Goal: Task Accomplishment & Management: Use online tool/utility

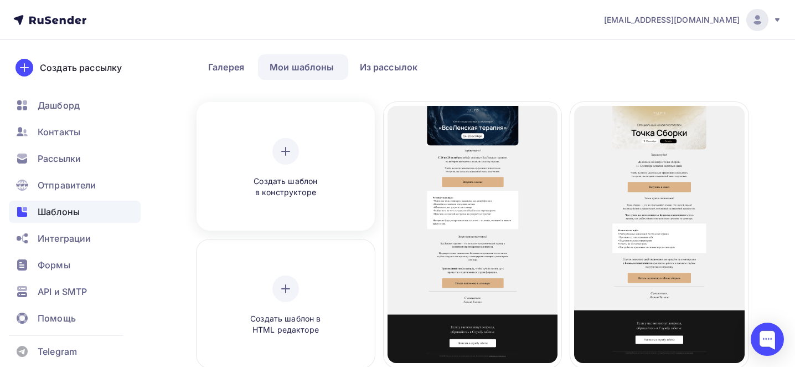
scroll to position [55, 0]
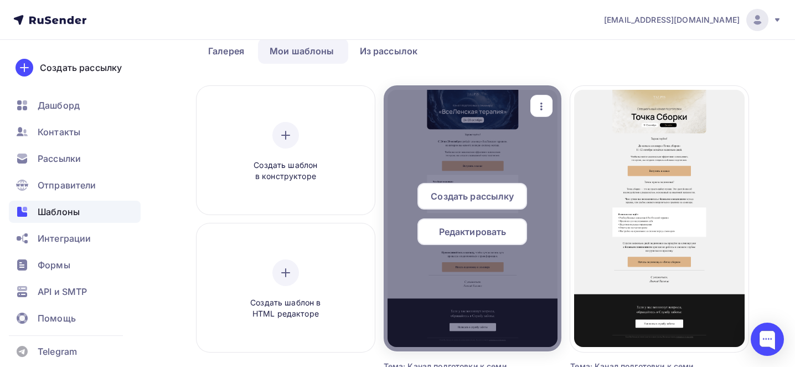
click at [533, 107] on div "button" at bounding box center [542, 106] width 22 height 22
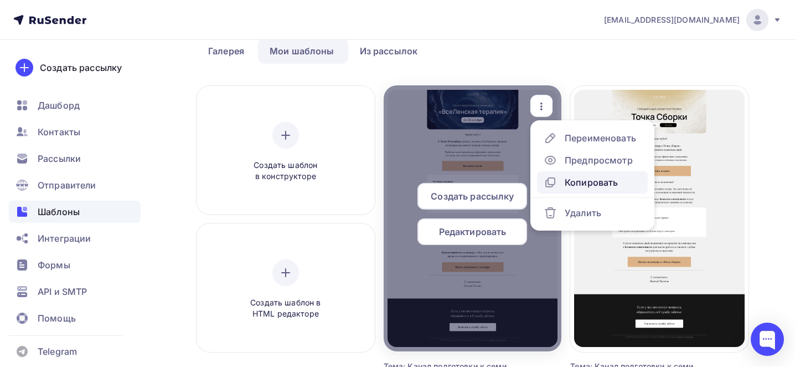
click at [565, 183] on div "Копировать" at bounding box center [591, 182] width 53 height 13
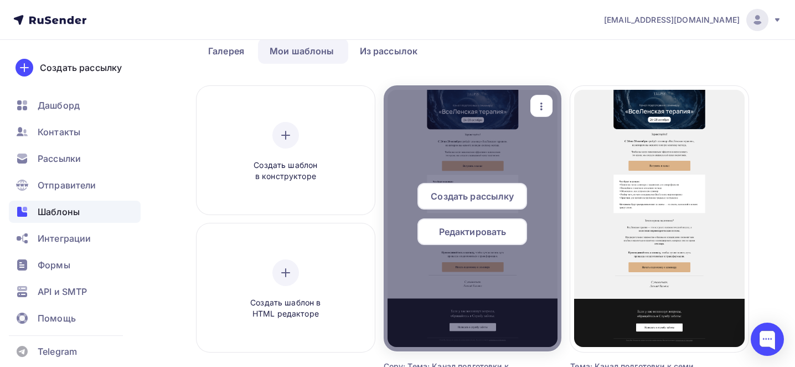
click at [550, 105] on div "button" at bounding box center [542, 106] width 22 height 22
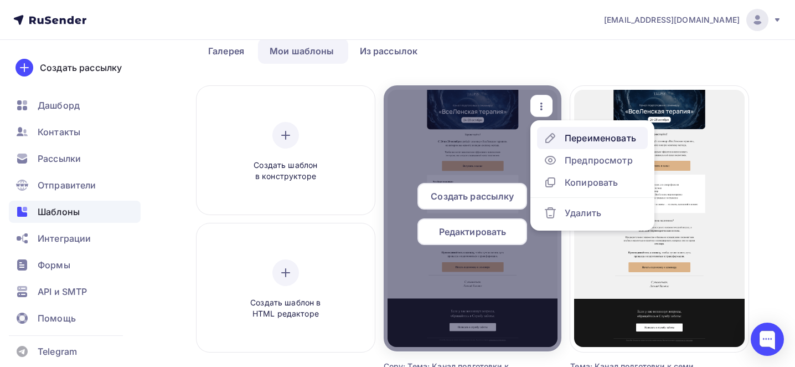
click at [558, 140] on div "Переименовать" at bounding box center [590, 137] width 92 height 13
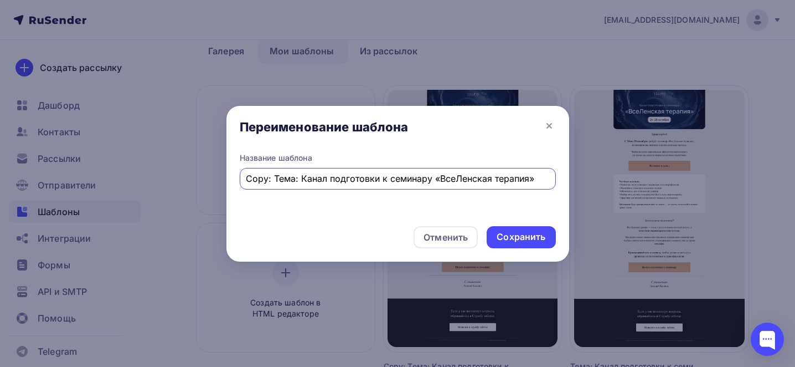
click at [455, 177] on input "Copy: Тема: Канал подготовки к семинару «ВсеЛенская терапия»" at bounding box center [398, 178] width 304 height 13
type input "Тема: Через 2 часа начинаем семинар «Деньги»"
click at [545, 239] on div "Сохранить" at bounding box center [521, 236] width 49 height 13
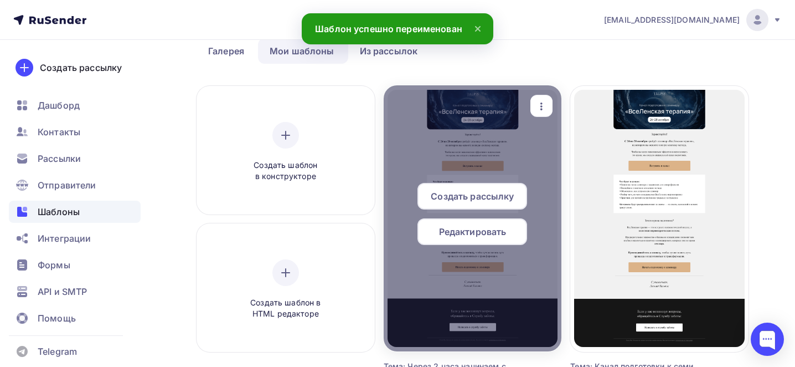
click at [498, 229] on span "Редактировать" at bounding box center [473, 231] width 68 height 13
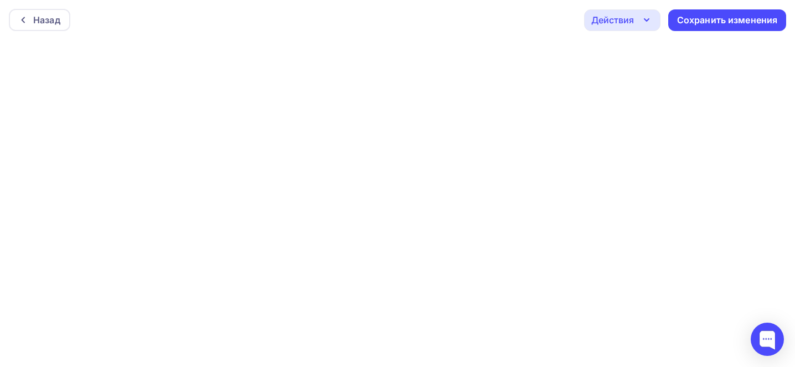
scroll to position [3, 0]
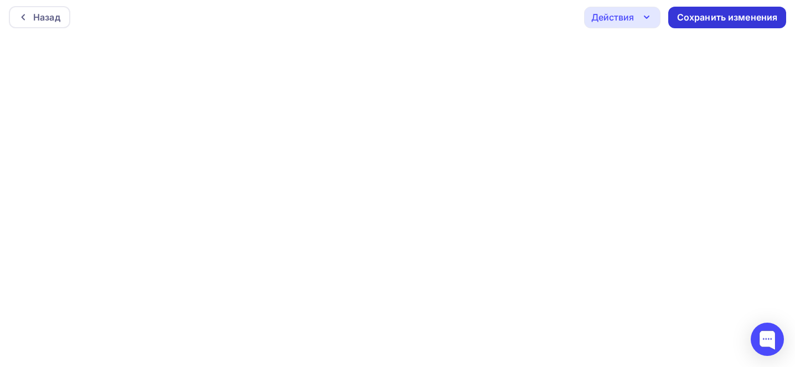
click at [717, 22] on div "Сохранить изменения" at bounding box center [727, 17] width 101 height 13
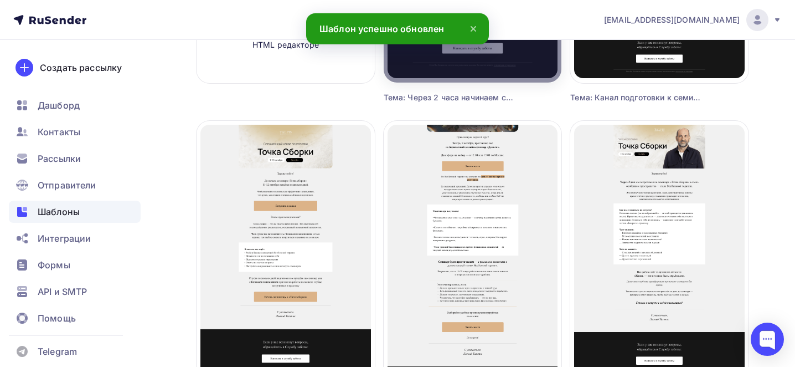
scroll to position [299, 0]
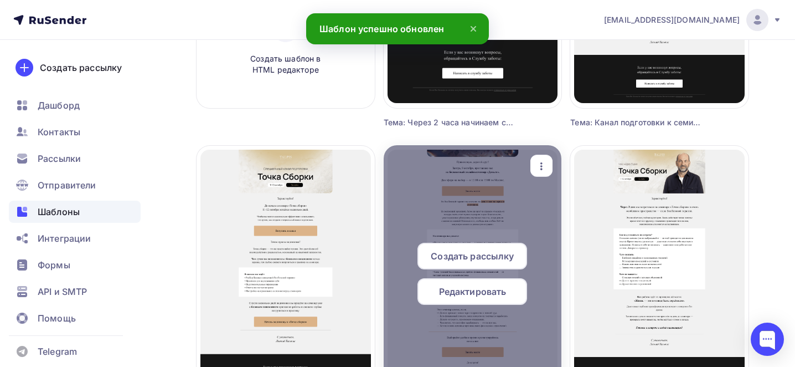
click at [481, 289] on span "Редактировать" at bounding box center [473, 291] width 68 height 13
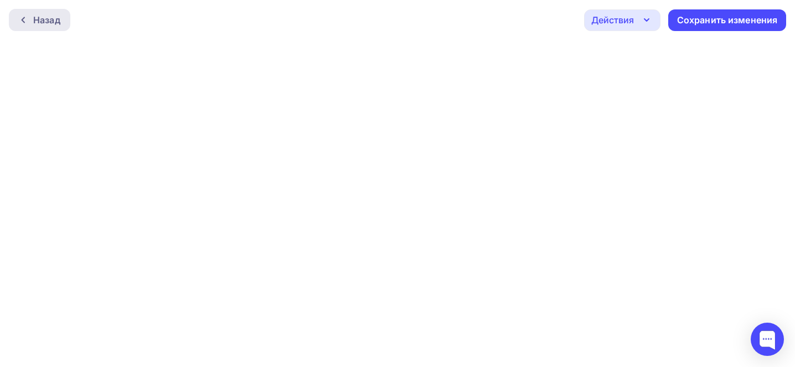
click at [50, 20] on div "Назад" at bounding box center [46, 19] width 27 height 13
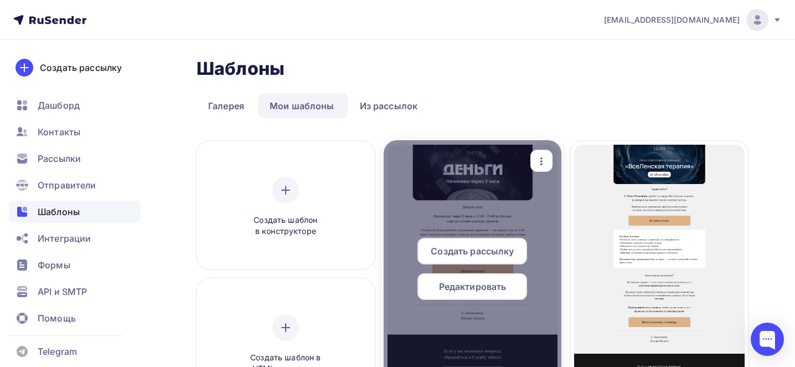
click at [544, 161] on icon "button" at bounding box center [541, 161] width 13 height 13
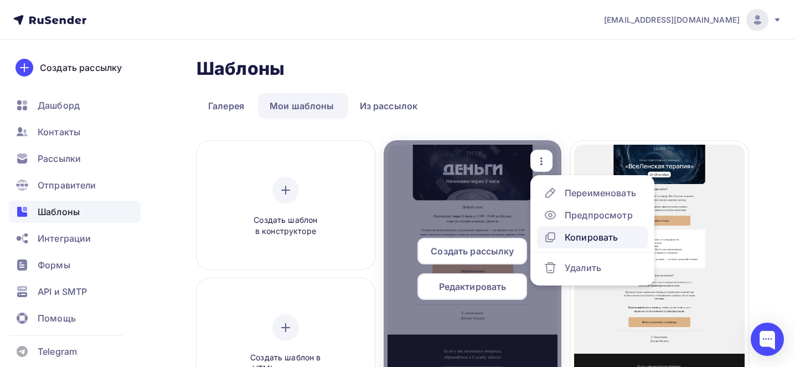
click at [578, 236] on div "Копировать" at bounding box center [591, 236] width 53 height 13
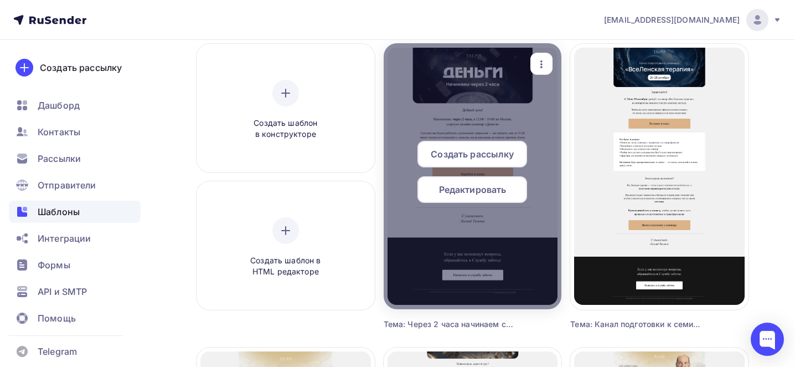
scroll to position [70, 0]
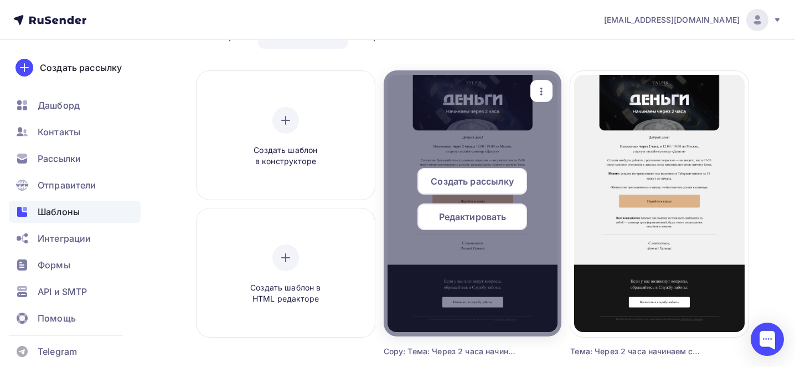
click at [539, 89] on icon "button" at bounding box center [541, 91] width 13 height 13
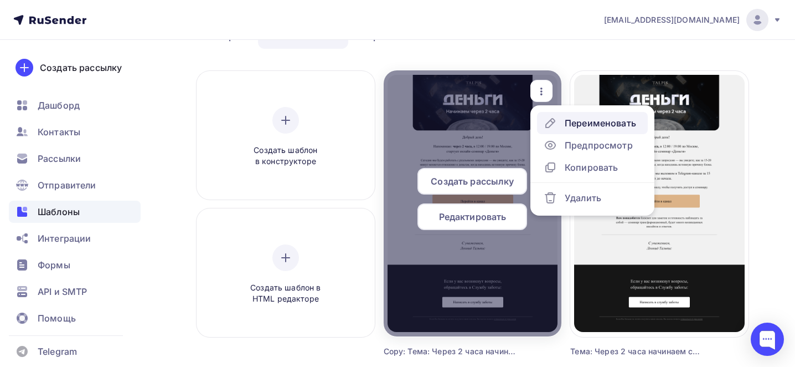
click at [560, 117] on div "Переименовать" at bounding box center [590, 122] width 92 height 13
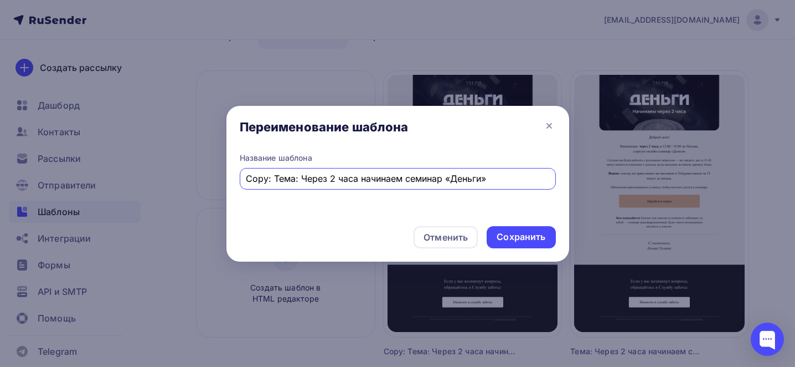
click at [436, 173] on input "Copy: Тема: Через 2 часа начинаем семинар «Деньги»" at bounding box center [398, 178] width 304 height 13
type input "Тема: Семинар «Деньги» — через час"
click at [524, 235] on div "Сохранить" at bounding box center [521, 236] width 49 height 13
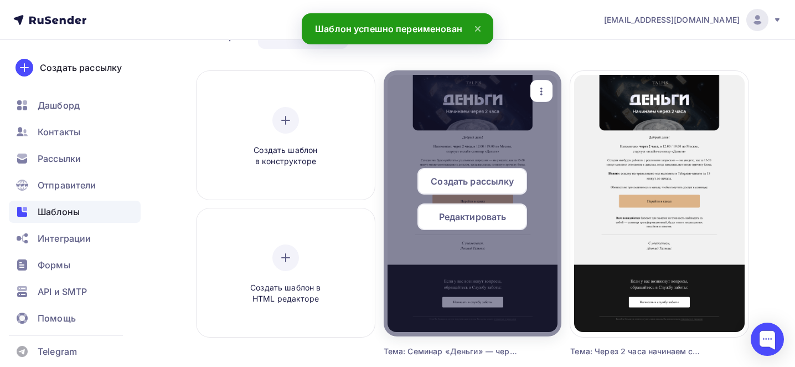
click at [491, 215] on span "Редактировать" at bounding box center [473, 216] width 68 height 13
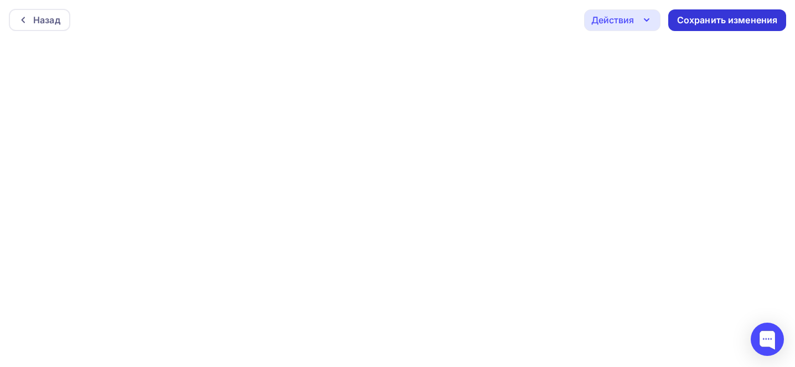
click at [712, 16] on div "Сохранить изменения" at bounding box center [727, 20] width 101 height 13
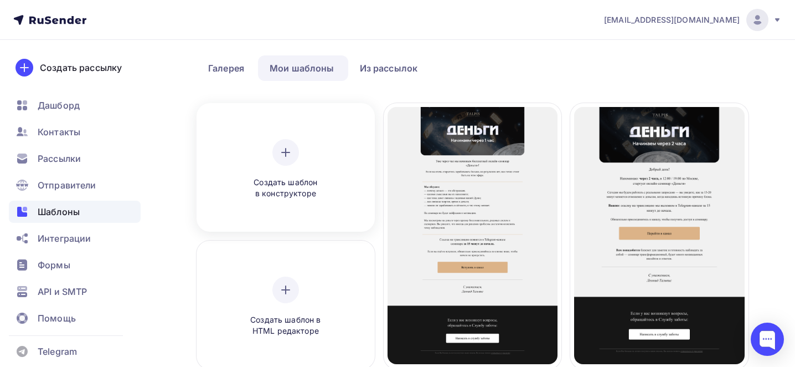
scroll to position [37, 0]
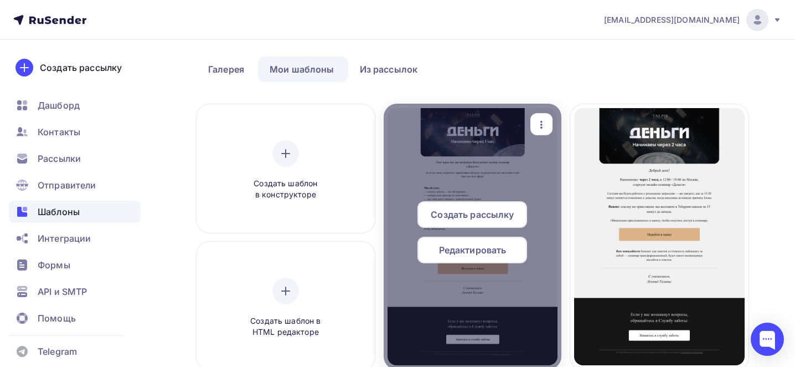
click at [544, 128] on icon "button" at bounding box center [541, 124] width 13 height 13
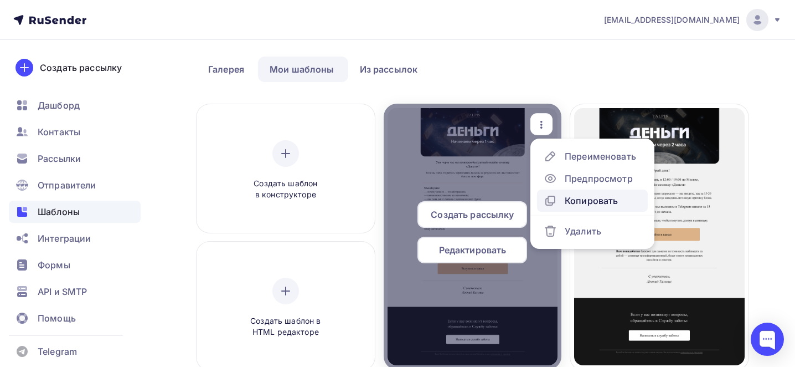
click at [575, 204] on div "Копировать" at bounding box center [591, 200] width 53 height 13
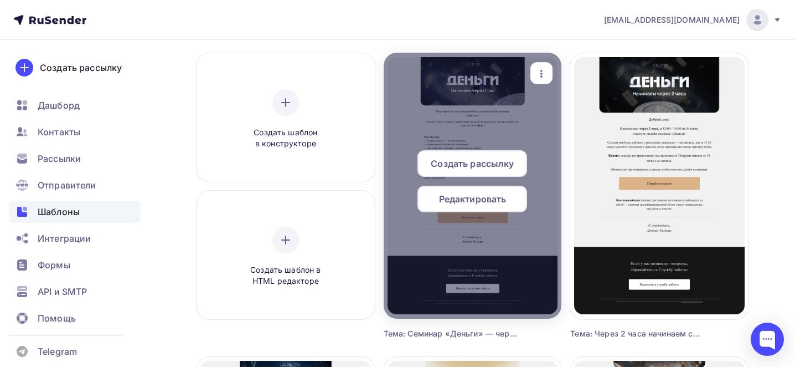
scroll to position [86, 0]
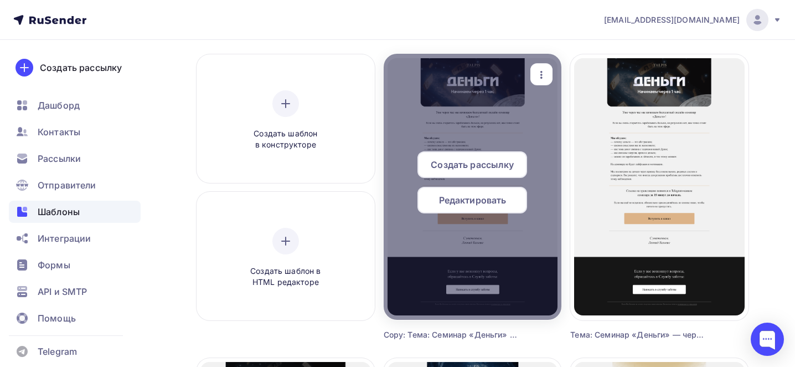
click at [542, 74] on icon "button" at bounding box center [542, 75] width 2 height 8
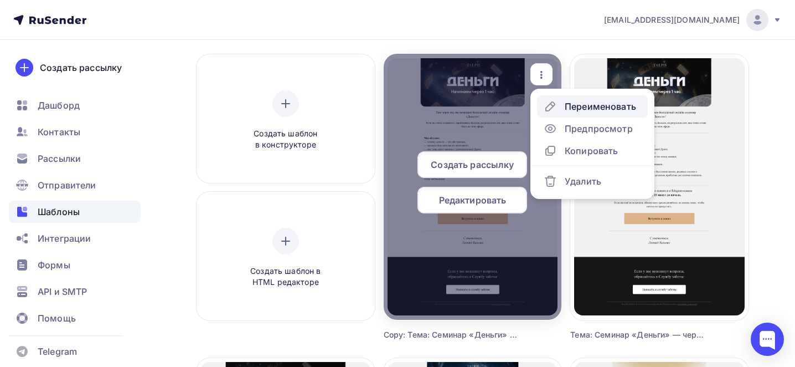
click at [570, 105] on div "Переименовать" at bounding box center [600, 106] width 71 height 13
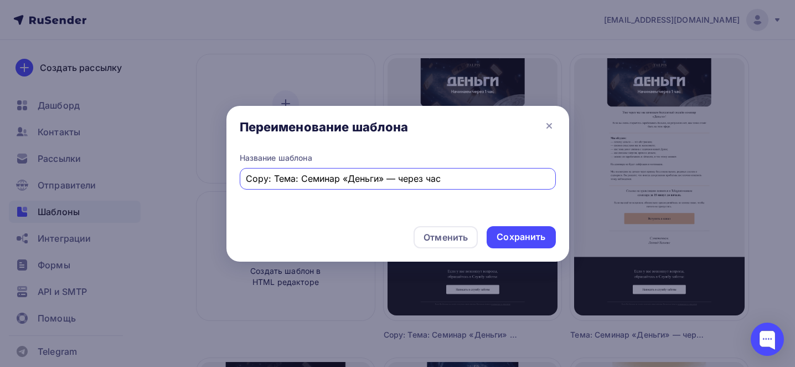
click at [317, 182] on input "Copy: Тема: Семинар «Деньги» — через час" at bounding box center [398, 178] width 304 height 13
click at [318, 182] on input "Copy: Тема: Семинар «Деньги» — через час" at bounding box center [398, 178] width 304 height 13
paste input "Тема: Начинаем через 30 минут"
type input "Тема: Начинаем через 30 минут"
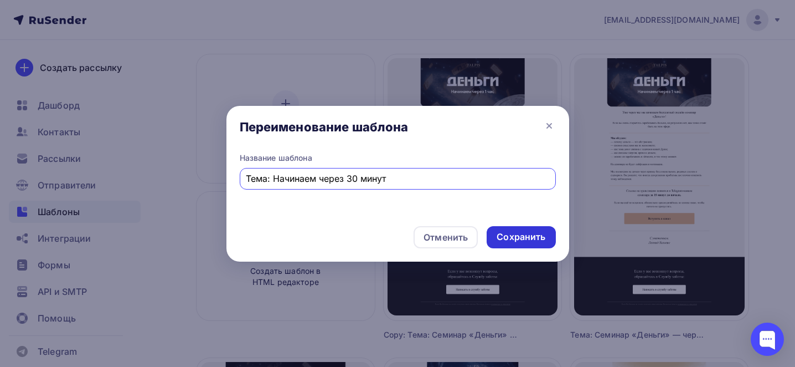
click at [522, 242] on div "Сохранить" at bounding box center [521, 236] width 49 height 13
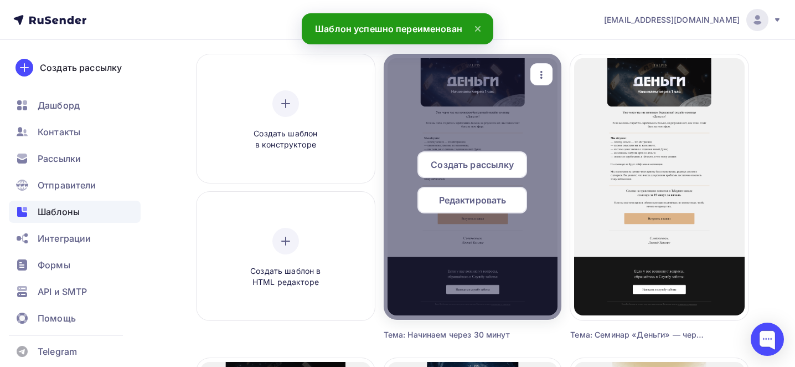
click at [457, 199] on span "Редактировать" at bounding box center [473, 199] width 68 height 13
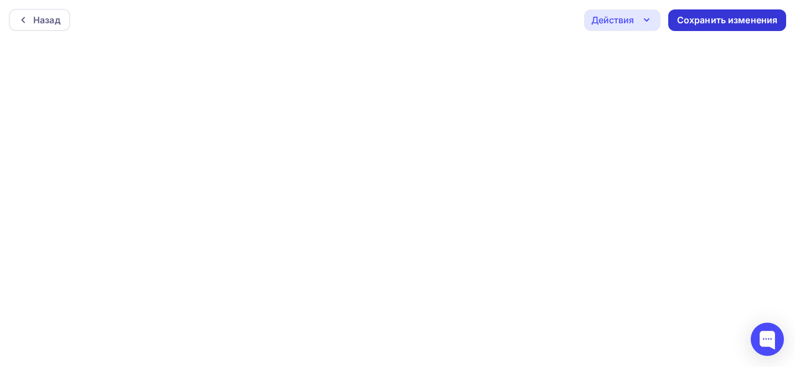
click at [705, 17] on div "Сохранить изменения" at bounding box center [727, 20] width 101 height 13
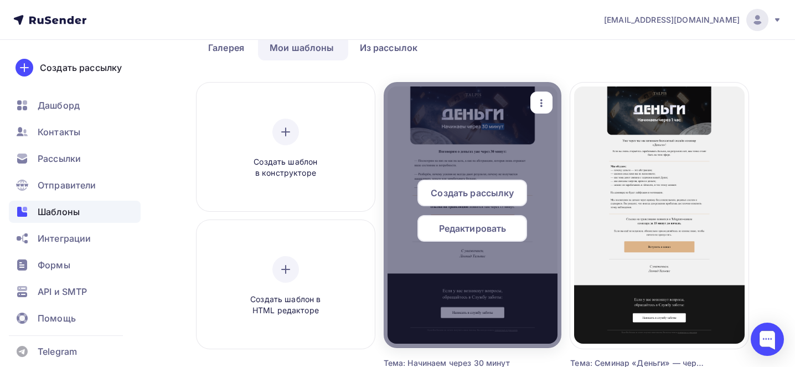
scroll to position [59, 0]
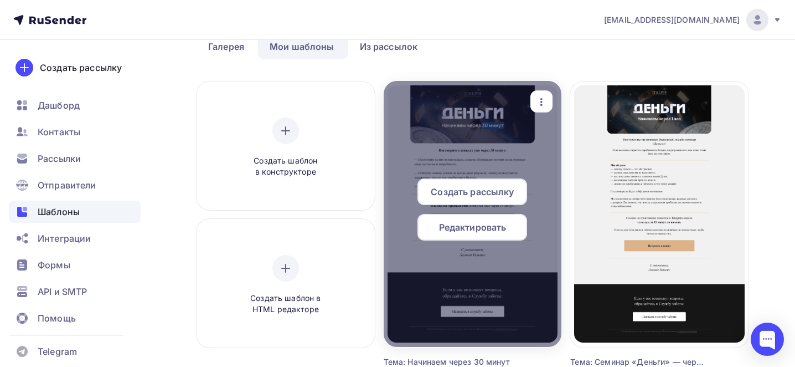
click at [548, 92] on div "button" at bounding box center [542, 102] width 22 height 22
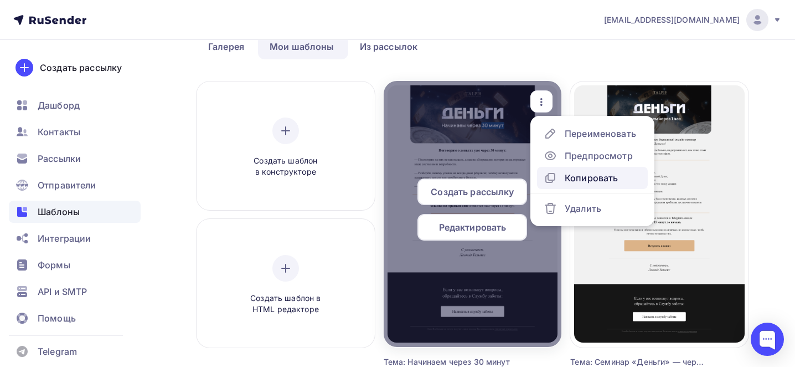
click at [586, 180] on div "Копировать" at bounding box center [591, 177] width 53 height 13
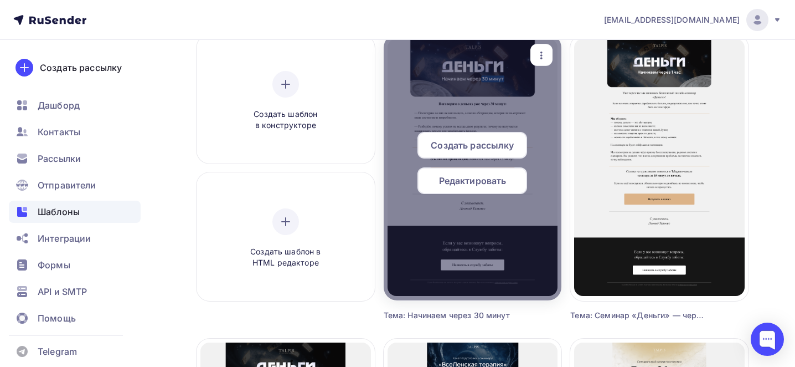
scroll to position [107, 0]
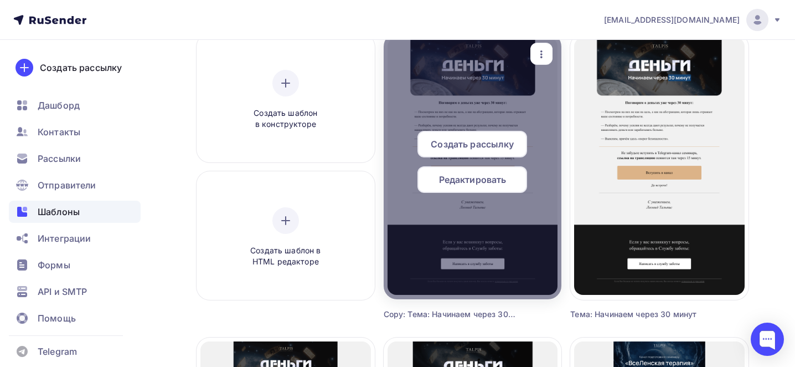
click at [548, 53] on icon "button" at bounding box center [541, 54] width 13 height 13
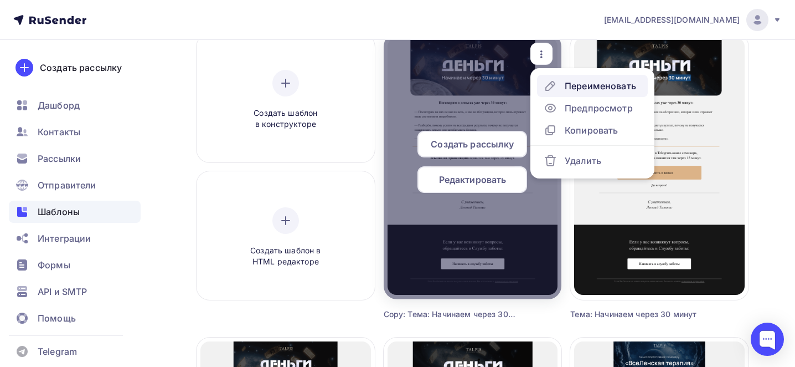
click at [593, 85] on div "Переименовать" at bounding box center [600, 85] width 71 height 13
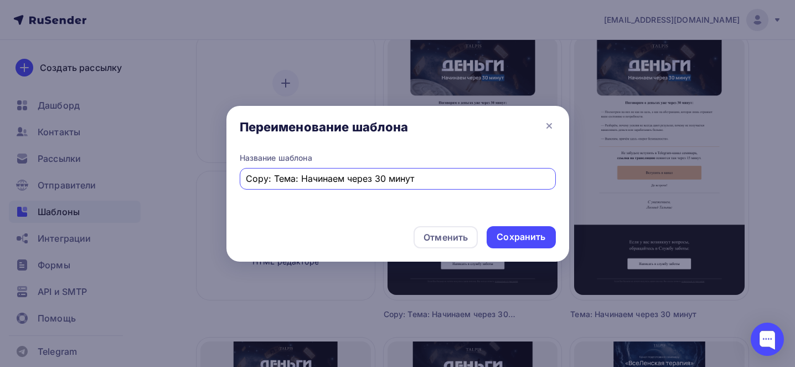
click at [290, 181] on input "Copy: Тема: Начинаем через 30 минут" at bounding box center [398, 178] width 304 height 13
paste input "Тема: Семинар «Деньги» начался!"
type input "Тема: Семинар «Деньги» начался!"
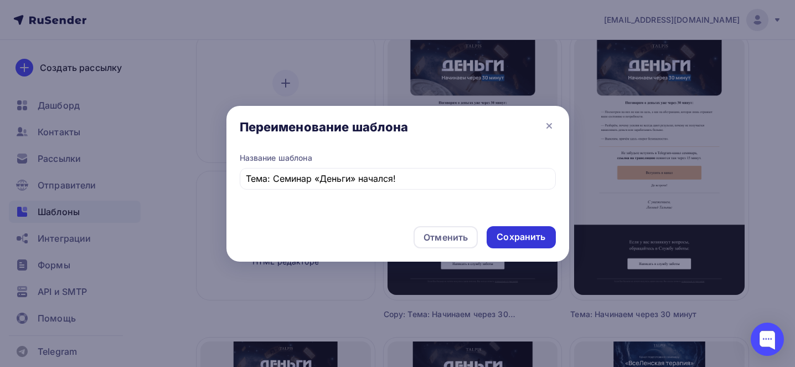
click at [529, 241] on div "Сохранить" at bounding box center [521, 236] width 49 height 13
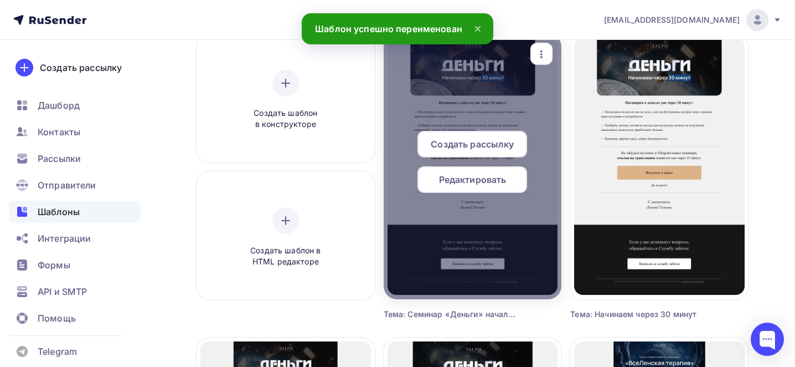
click at [466, 186] on span "Редактировать" at bounding box center [473, 179] width 68 height 13
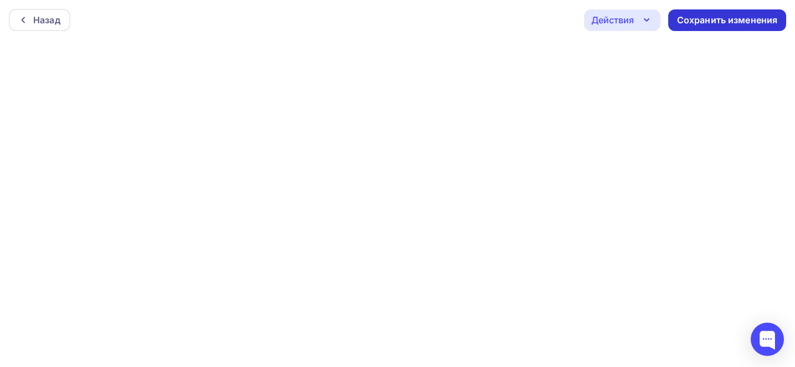
click at [717, 18] on div "Сохранить изменения" at bounding box center [727, 20] width 101 height 13
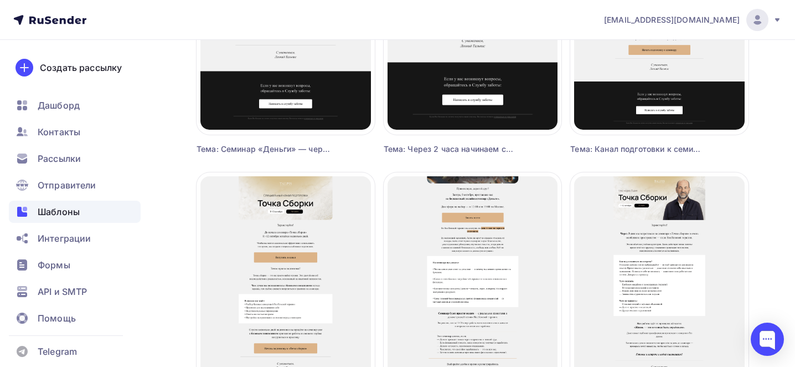
scroll to position [626, 0]
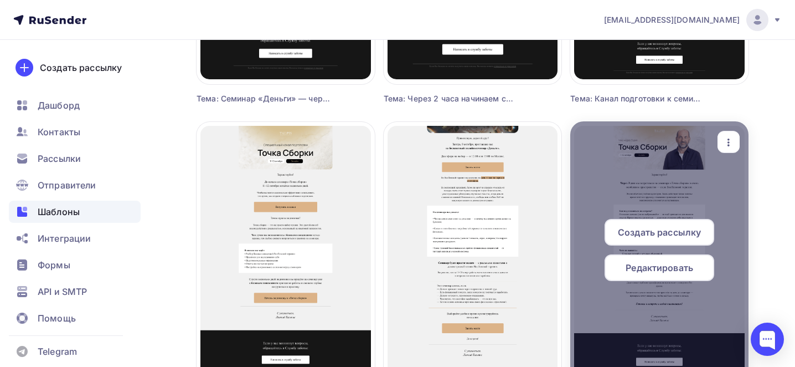
click at [732, 144] on icon "button" at bounding box center [728, 142] width 13 height 13
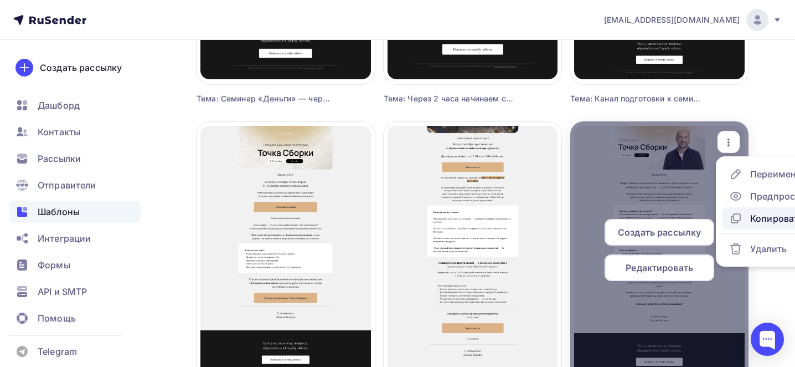
click at [744, 223] on div "Копировать" at bounding box center [766, 218] width 74 height 13
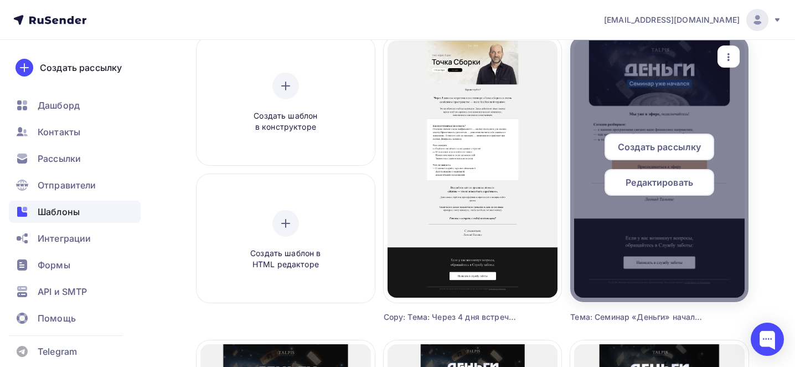
scroll to position [0, 0]
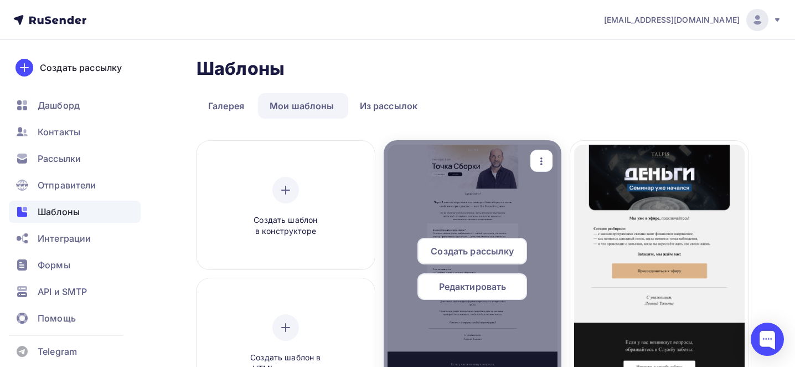
click at [544, 160] on icon "button" at bounding box center [541, 161] width 13 height 13
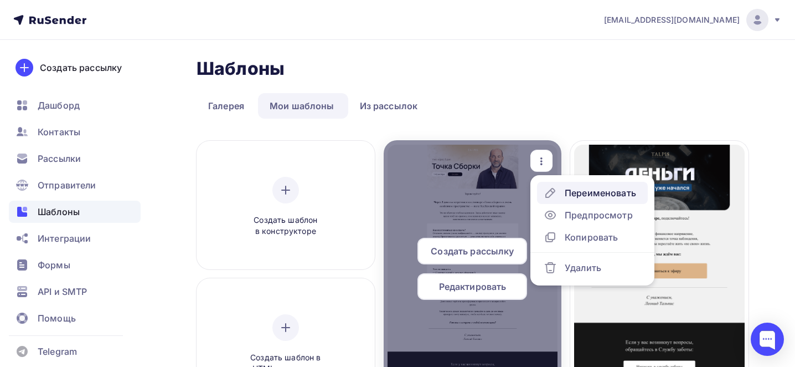
click at [572, 188] on div "Переименовать" at bounding box center [600, 192] width 71 height 13
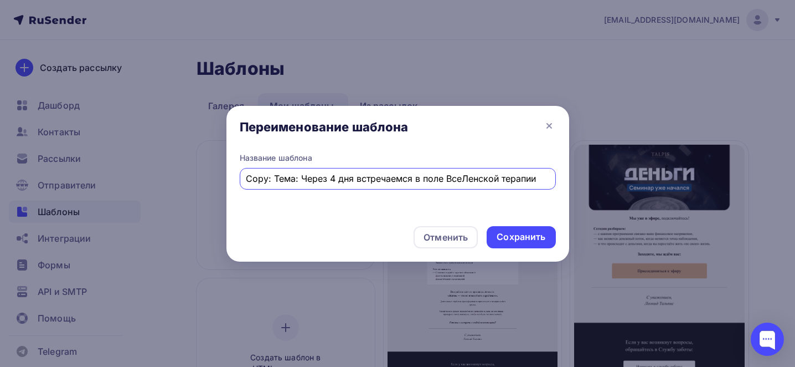
click at [461, 177] on input "Copy: Тема: Через 4 дня встречаемся в поле ВсеЛенской терапии" at bounding box center [398, 178] width 304 height 13
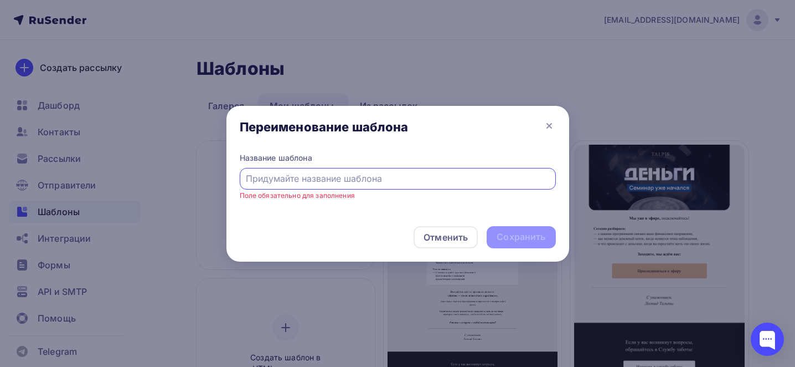
paste input "Тема: О том, что осталось за кадром нашего разговора"
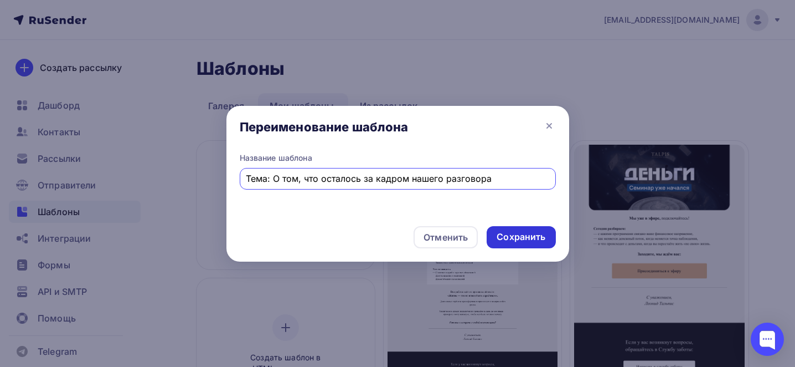
type input "Тема: О том, что осталось за кадром нашего разговора"
click at [528, 238] on div "Сохранить" at bounding box center [521, 236] width 49 height 13
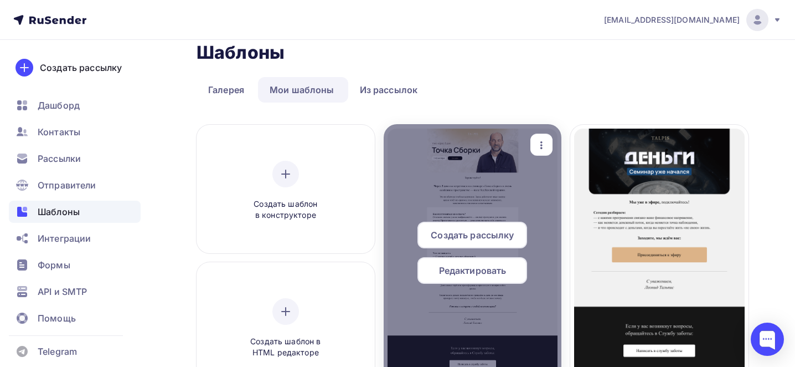
scroll to position [68, 0]
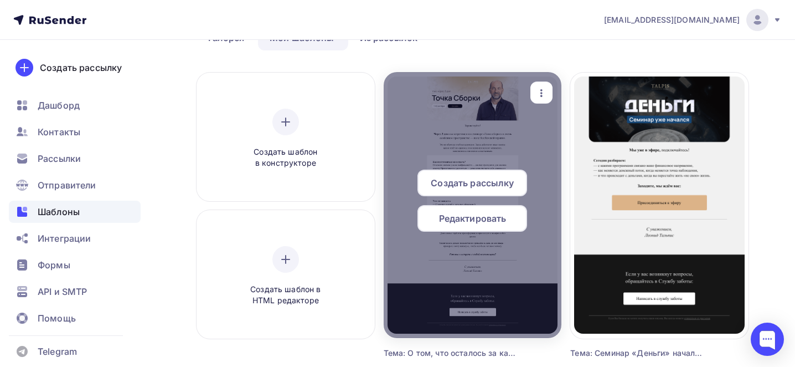
click at [492, 224] on span "Редактировать" at bounding box center [473, 218] width 68 height 13
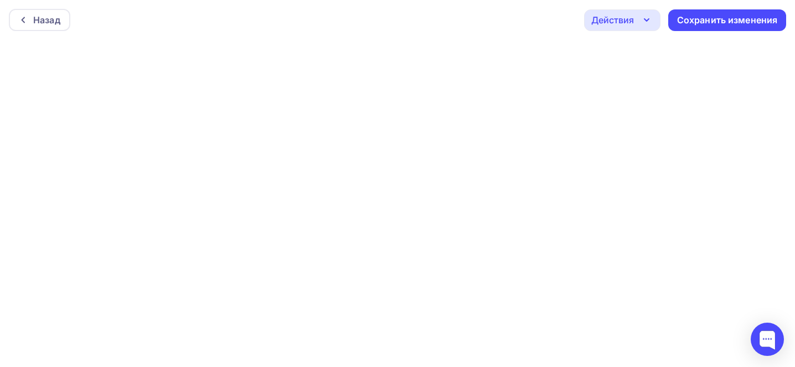
scroll to position [3, 0]
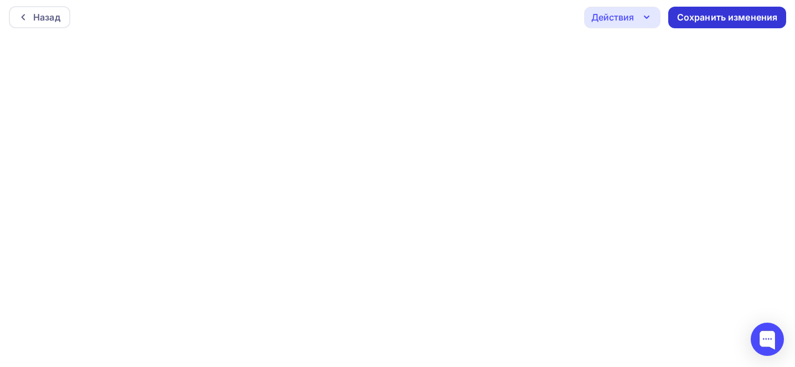
click at [706, 21] on div "Сохранить изменения" at bounding box center [727, 17] width 101 height 13
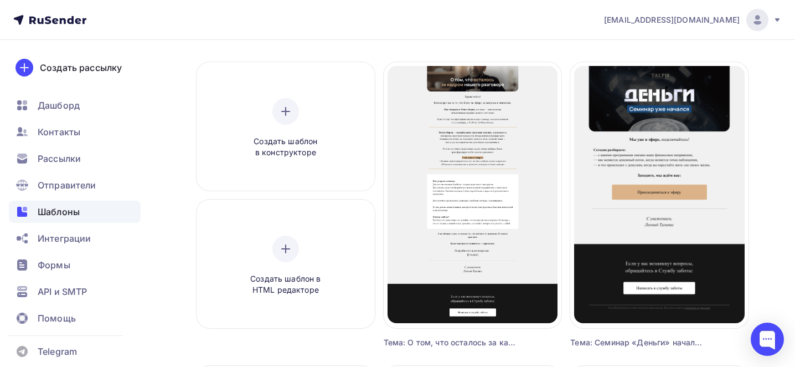
scroll to position [80, 0]
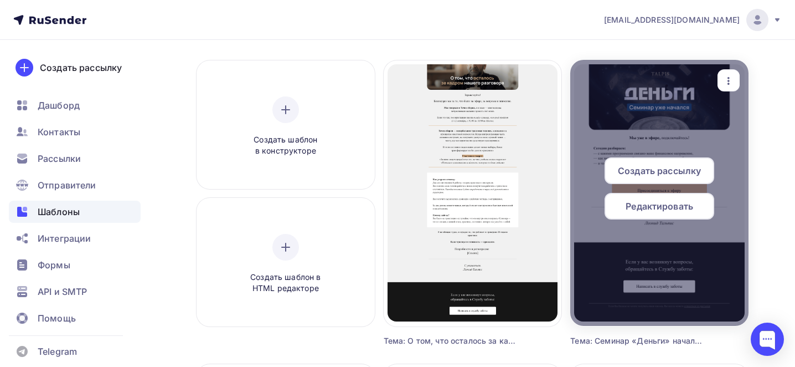
click at [733, 75] on icon "button" at bounding box center [728, 80] width 13 height 13
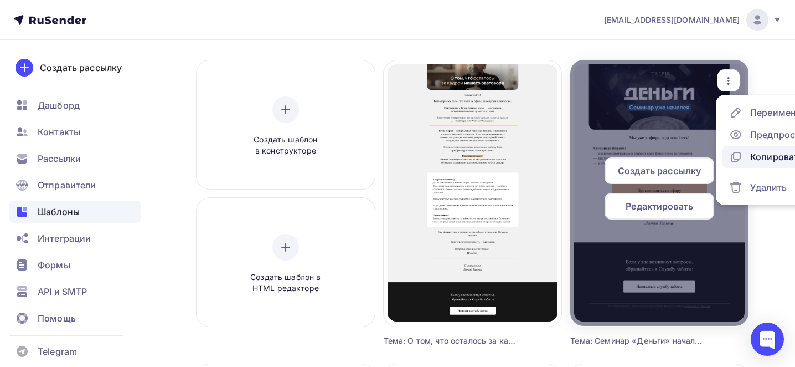
click at [744, 157] on div "Копировать" at bounding box center [766, 156] width 74 height 13
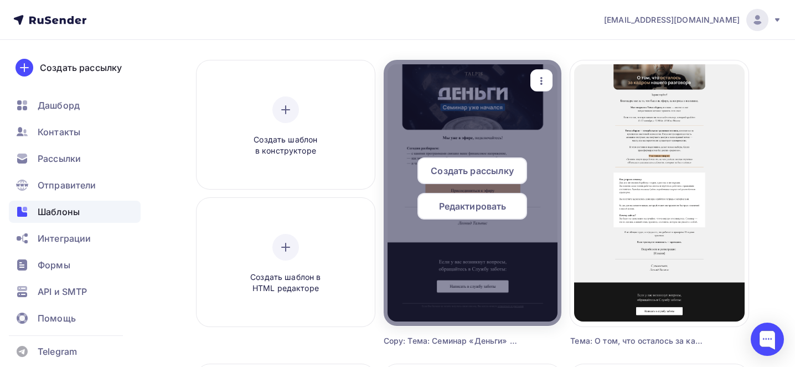
click at [541, 79] on icon "button" at bounding box center [541, 80] width 13 height 13
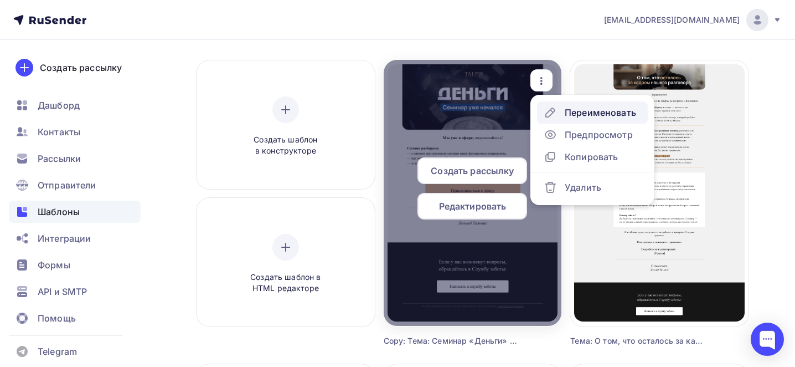
click at [579, 111] on div "Переименовать" at bounding box center [600, 112] width 71 height 13
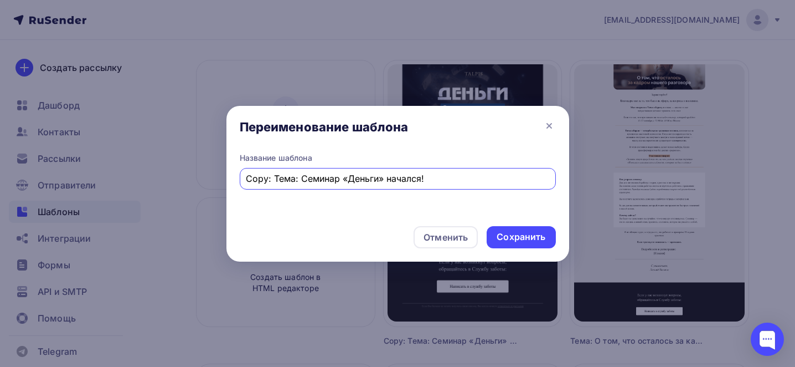
click at [360, 172] on div "Copy: Тема: Семинар «Деньги» начался!" at bounding box center [398, 179] width 316 height 22
click at [360, 172] on input "Copy: Тема: Семинар «Деньги» начался!" at bounding box center [398, 178] width 304 height 13
paste input "Тема: Всё важное о «Точке сборки»"
type input "Тема: Всё важное о «Точке сборки»"
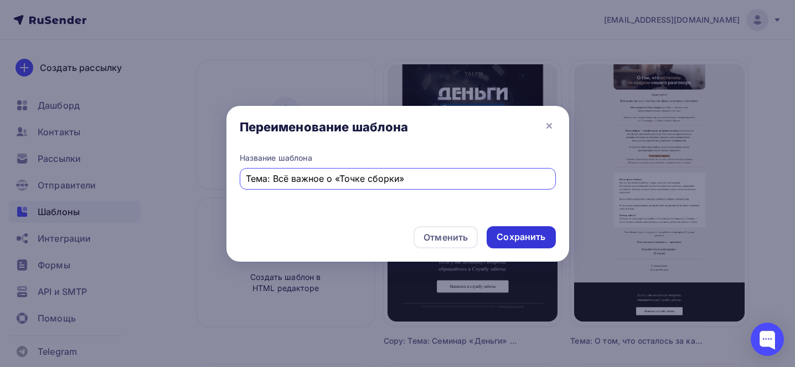
click at [545, 240] on div "Сохранить" at bounding box center [521, 237] width 69 height 22
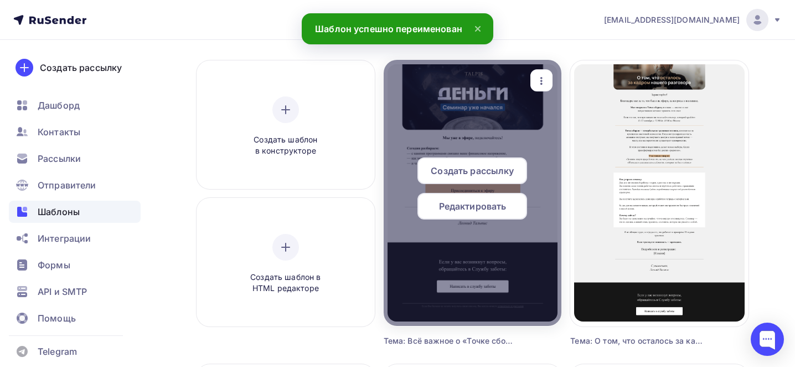
click at [481, 211] on span "Редактировать" at bounding box center [473, 205] width 68 height 13
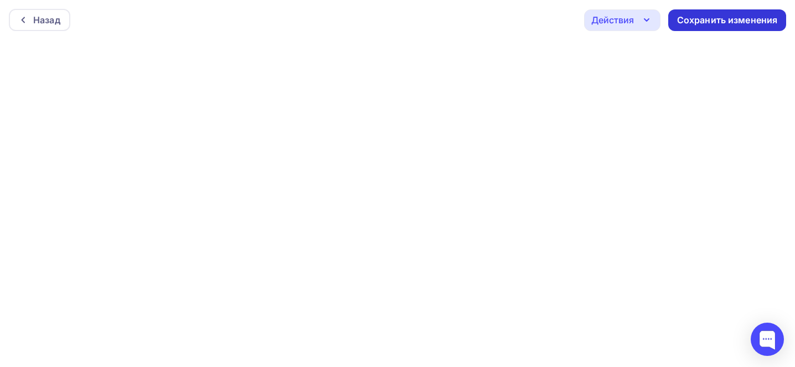
click at [690, 19] on div "Сохранить изменения" at bounding box center [727, 20] width 101 height 13
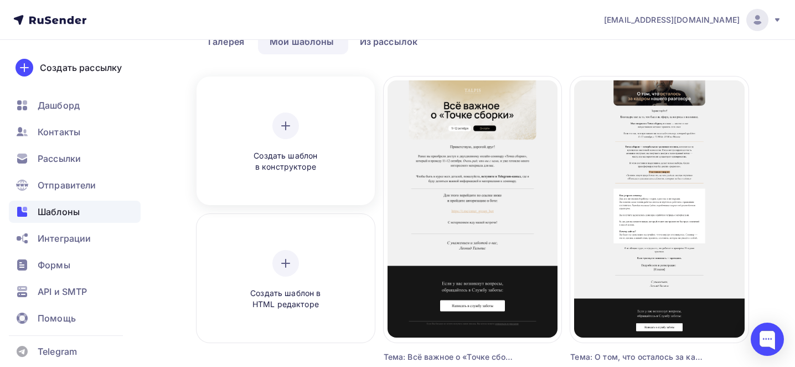
scroll to position [82, 0]
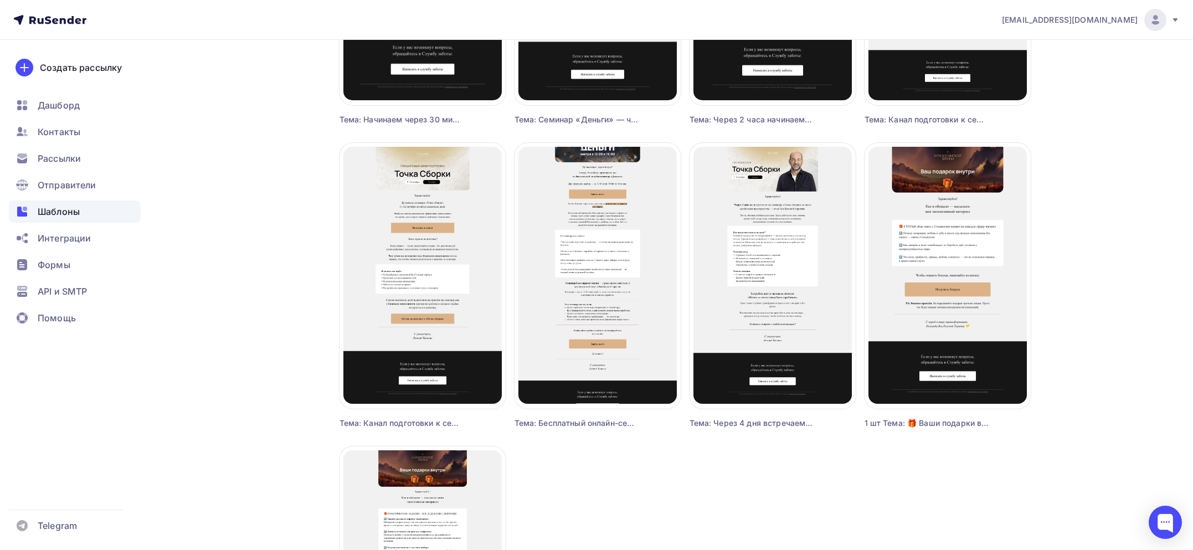
scroll to position [599, 0]
